Goal: Communication & Community: Connect with others

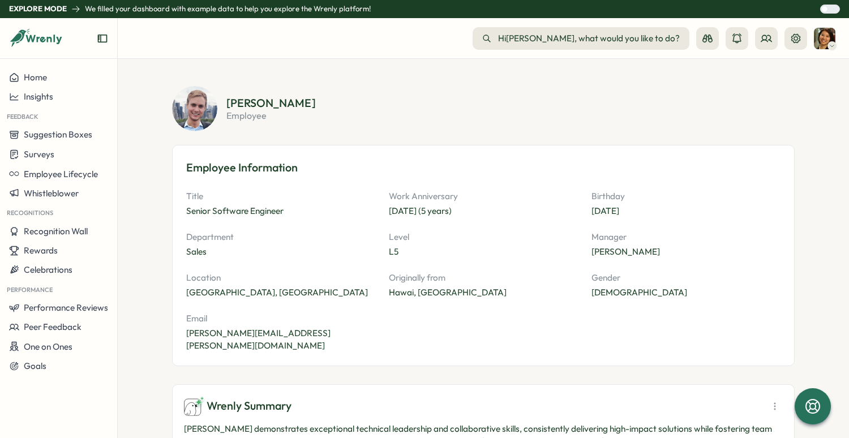
scroll to position [662, 0]
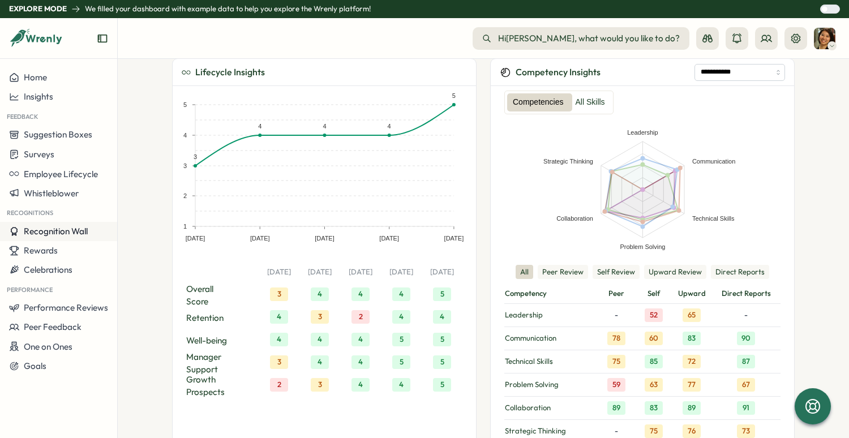
click at [54, 234] on span "Recognition Wall" at bounding box center [56, 231] width 64 height 11
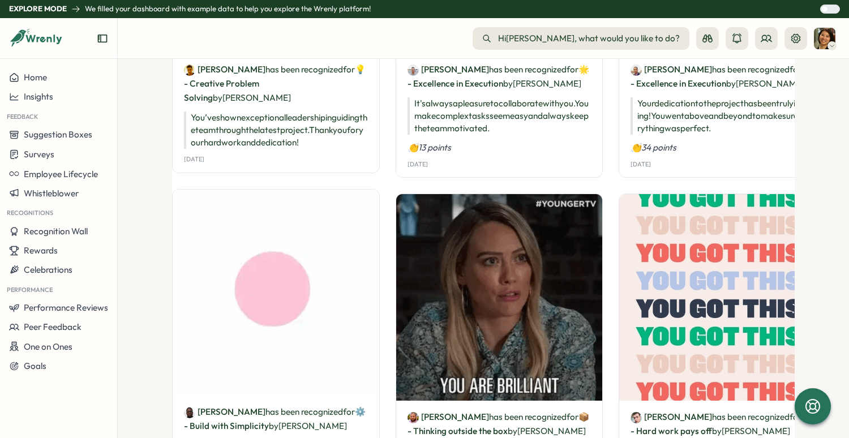
scroll to position [87, 0]
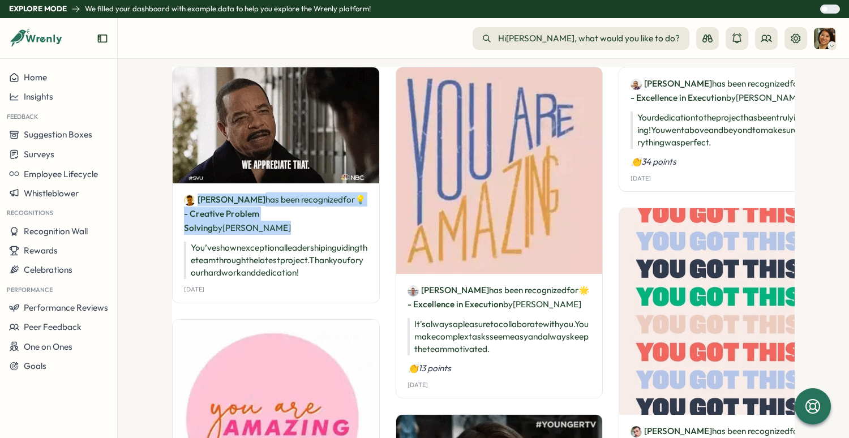
drag, startPoint x: 354, startPoint y: 210, endPoint x: 196, endPoint y: 192, distance: 159.0
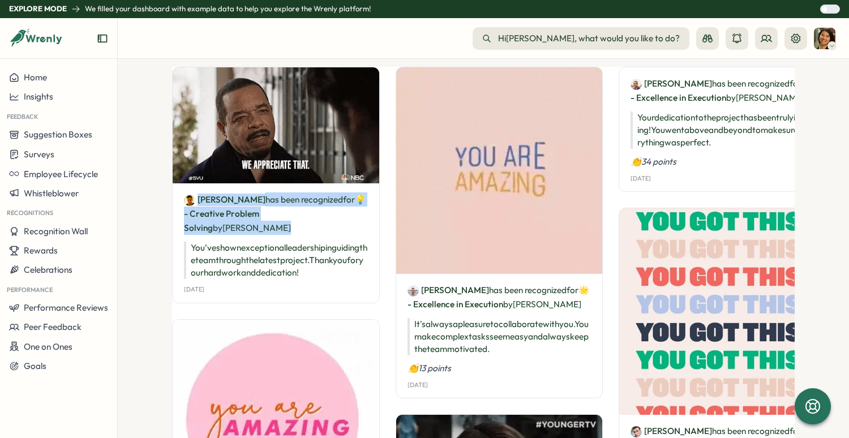
click at [196, 192] on p "Emily Davis has been recognized for 💡 - Creative Problem Solving by James Johns…" at bounding box center [276, 213] width 184 height 42
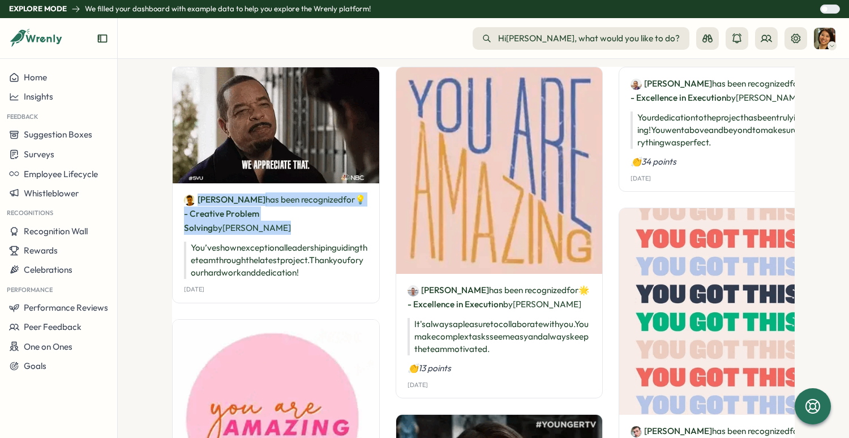
copy p "Emily Davis has been recognized for 💡 - Creative Problem Solving by James Johns…"
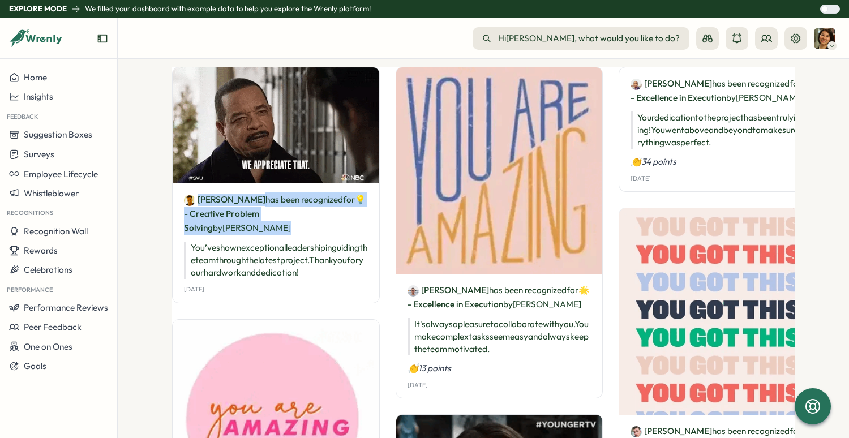
click at [379, 438] on div "Close" at bounding box center [424, 438] width 849 height 0
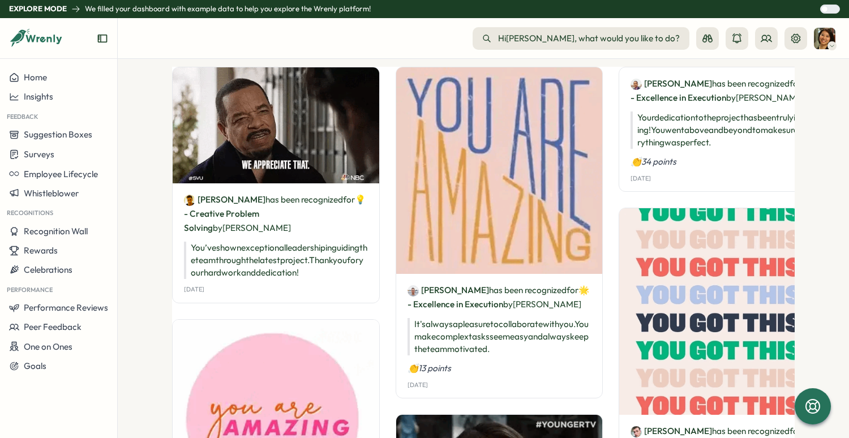
click at [823, 161] on section "Recognition Wall Recognize Emily Davis has been recognized for 💡 - Creative Pro…" at bounding box center [483, 248] width 731 height 379
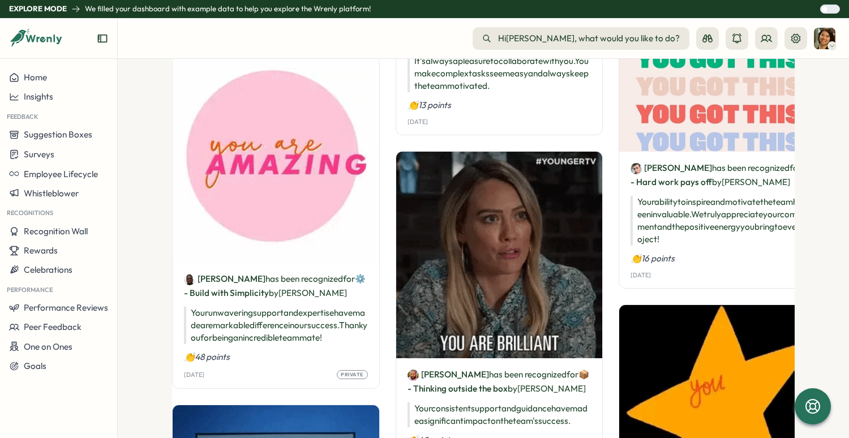
scroll to position [365, 0]
